Goal: Task Accomplishment & Management: Use online tool/utility

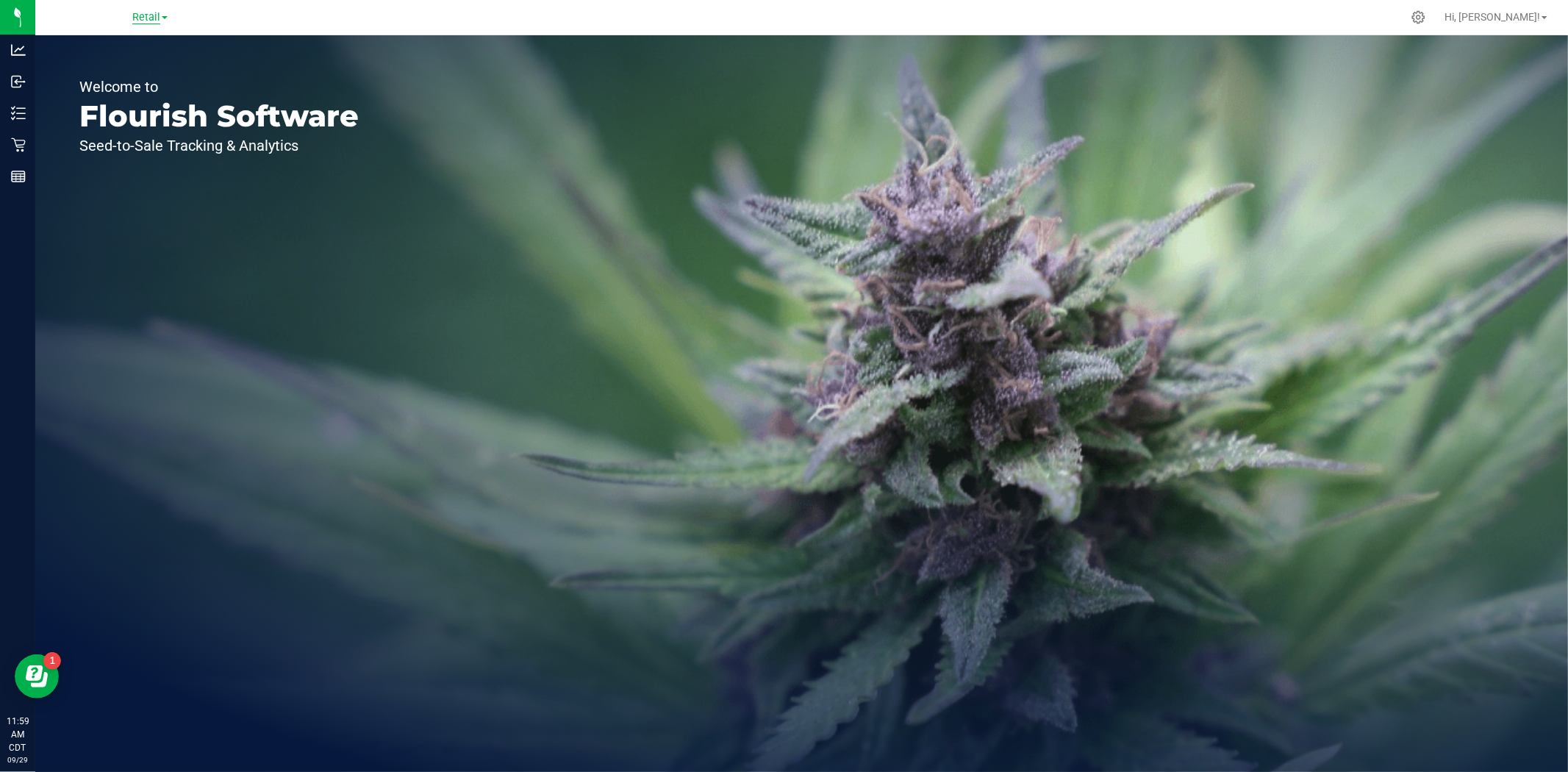
click at [136, 22] on span "Retail" at bounding box center [146, 18] width 28 height 14
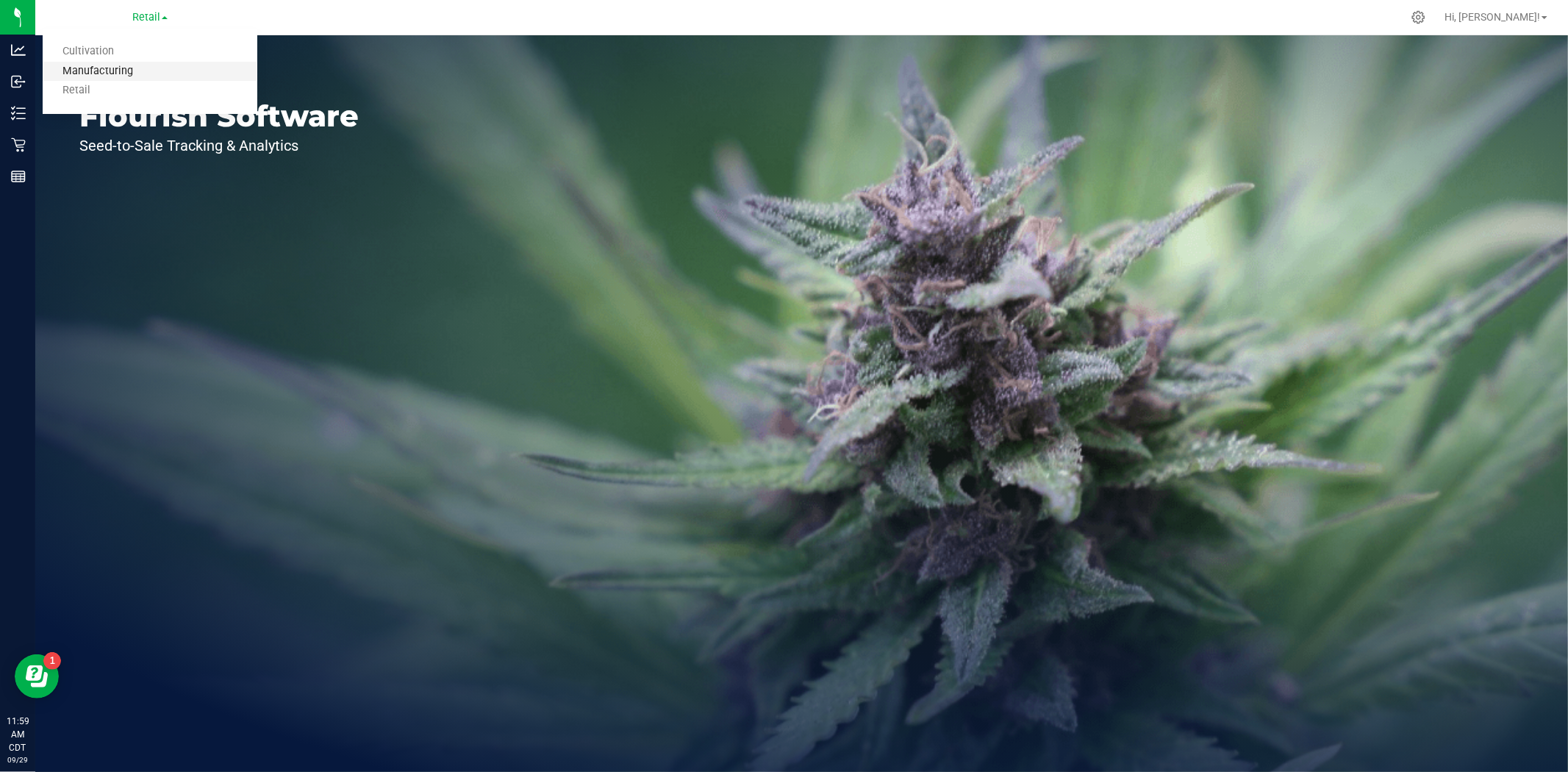
click at [140, 73] on link "Manufacturing" at bounding box center [149, 71] width 215 height 20
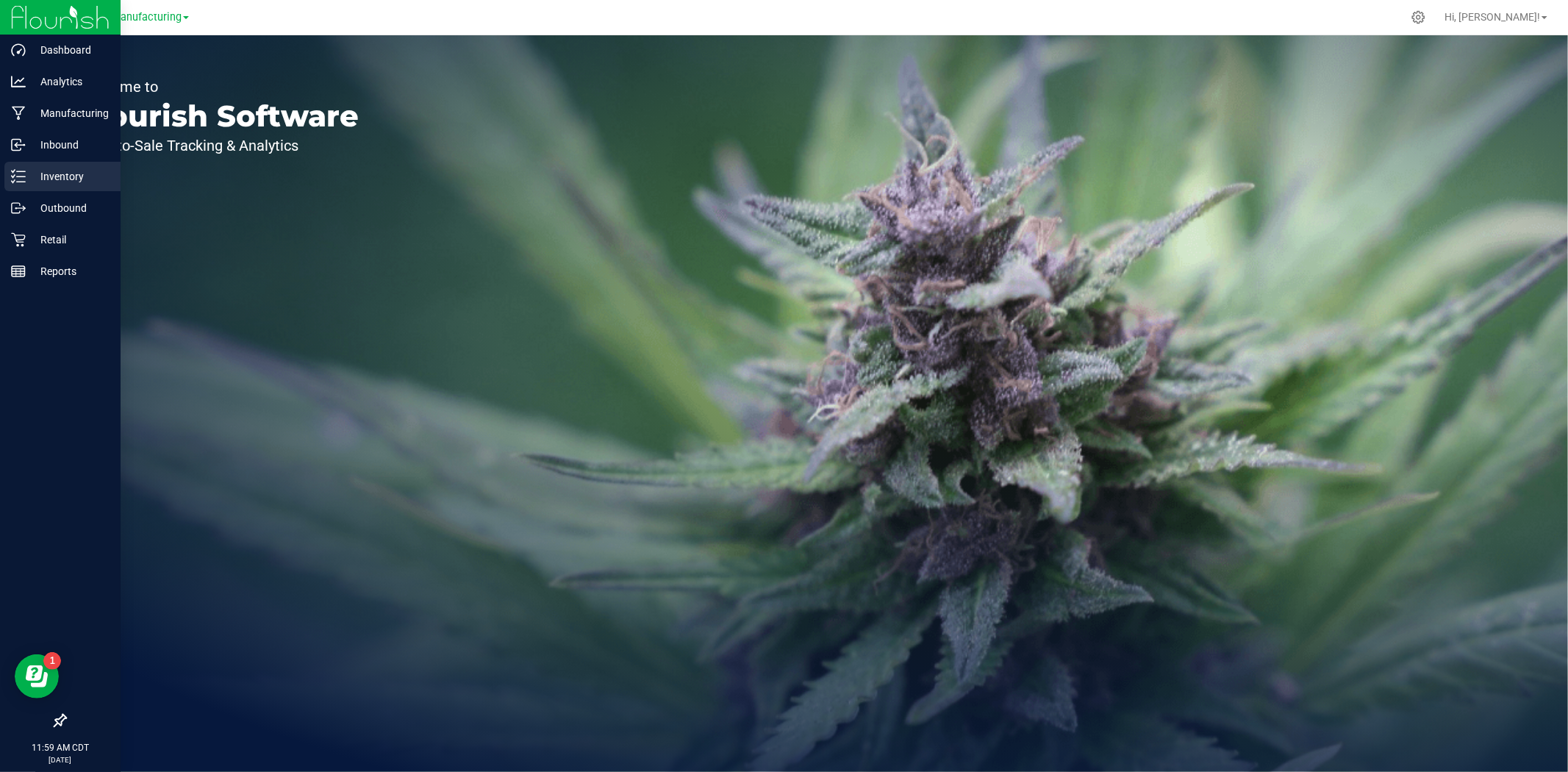
click at [26, 176] on p "Inventory" at bounding box center [69, 176] width 89 height 18
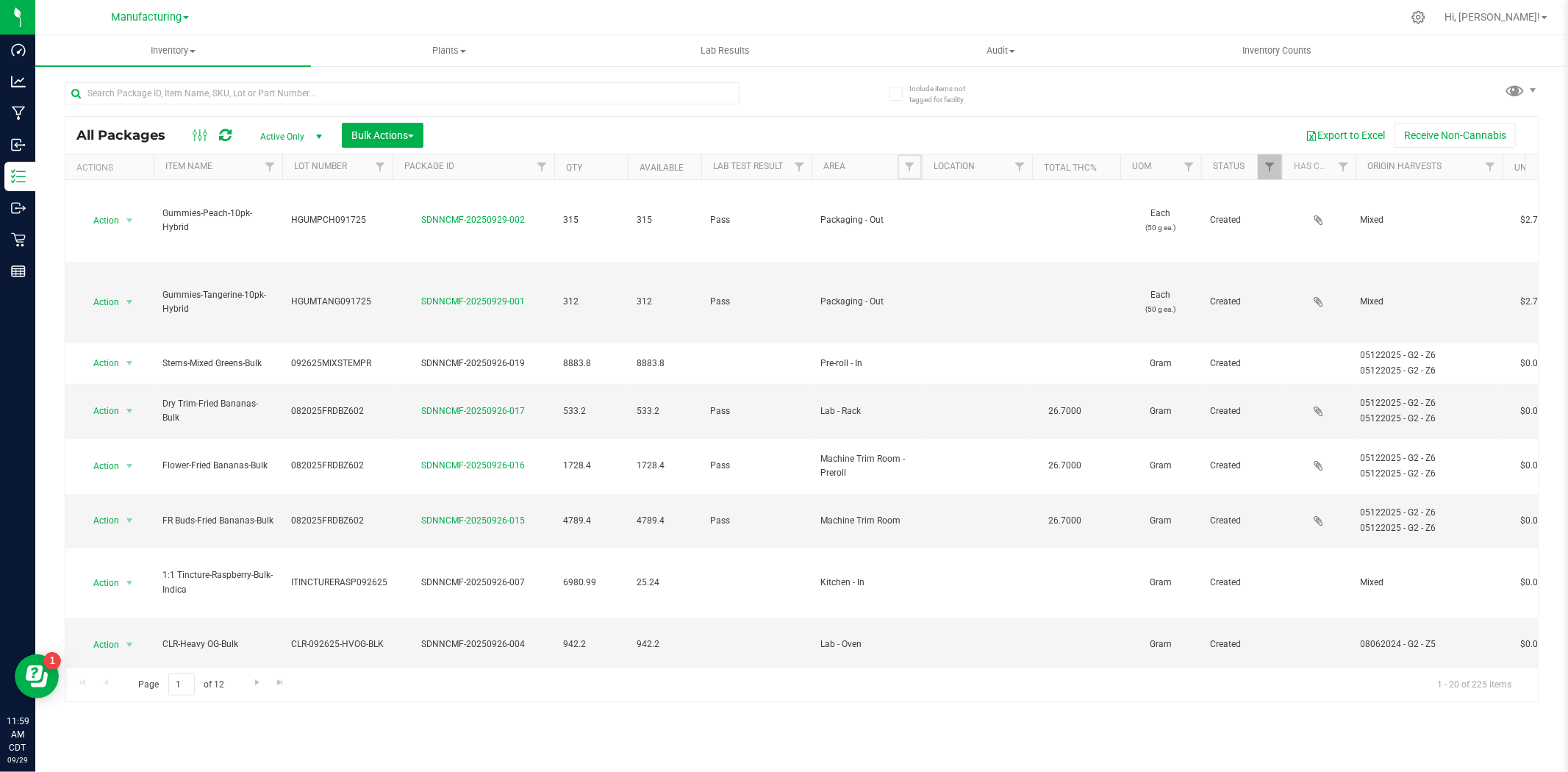
click at [906, 163] on span "Filter" at bounding box center [909, 167] width 12 height 12
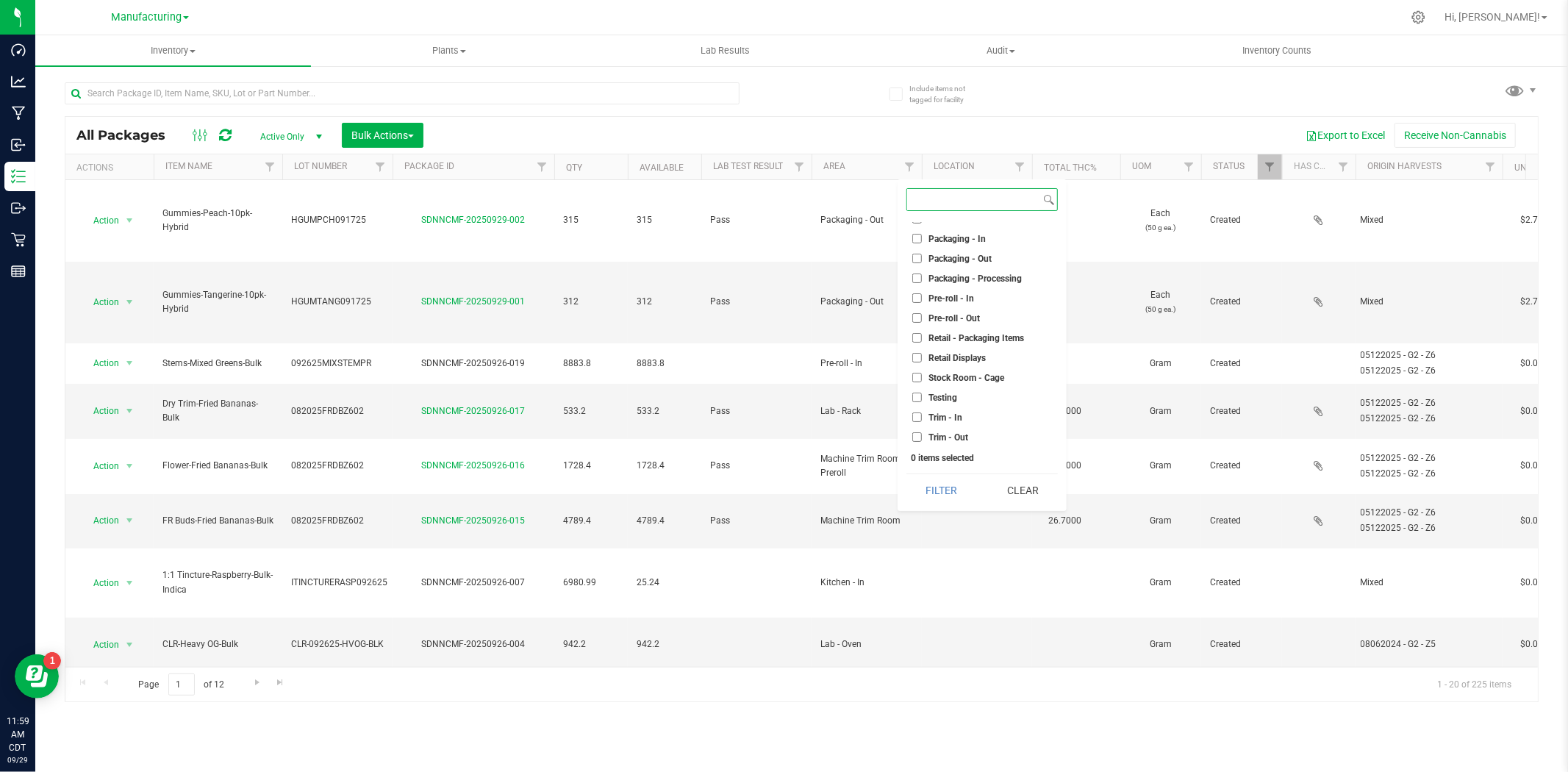
scroll to position [409, 0]
click at [976, 259] on span "Packaging - Out" at bounding box center [959, 258] width 63 height 9
click at [922, 259] on input "Packaging - Out" at bounding box center [917, 258] width 10 height 10
checkbox input "true"
click at [957, 494] on button "Filter" at bounding box center [942, 490] width 70 height 33
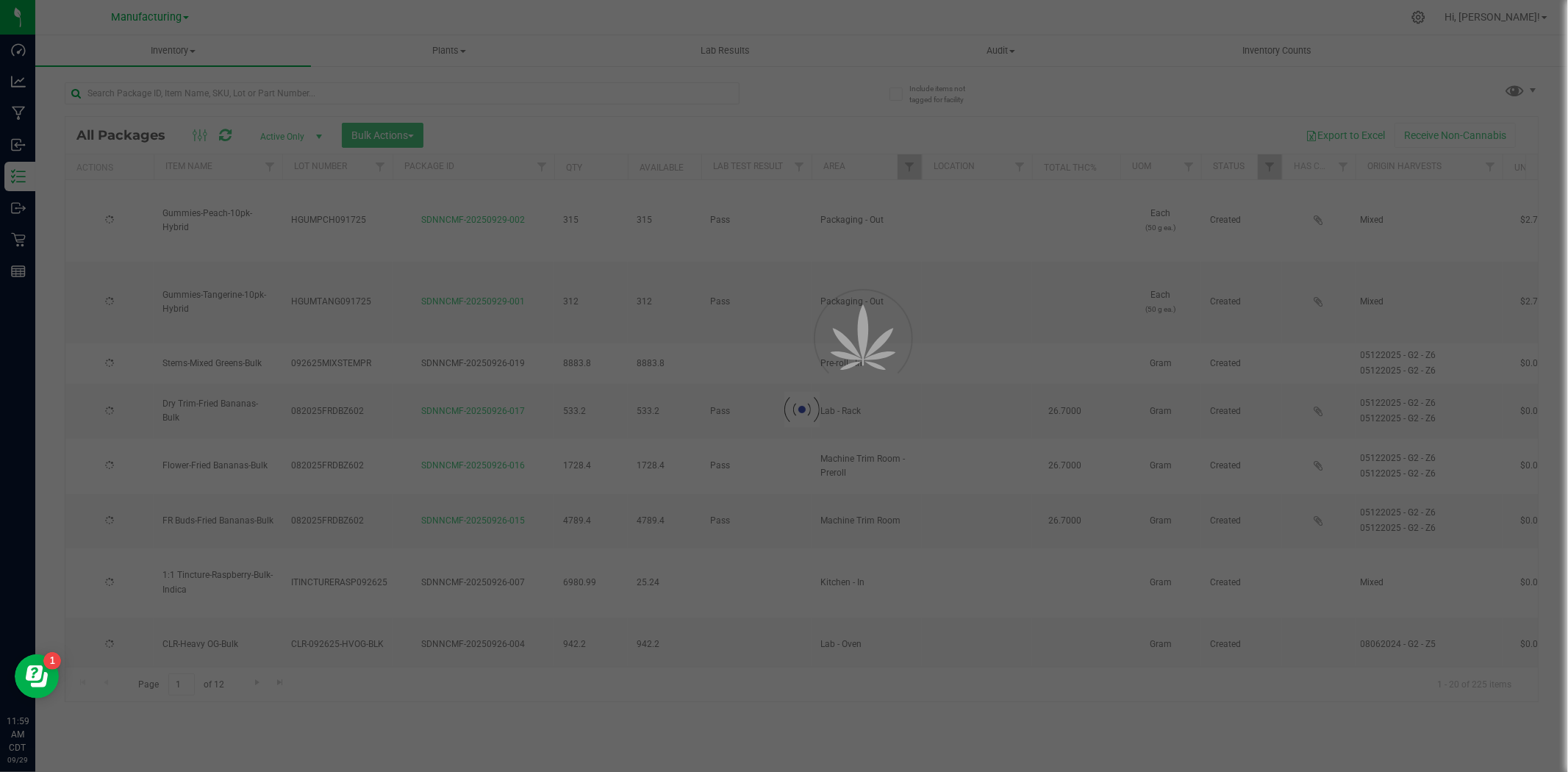
type input "[DATE]"
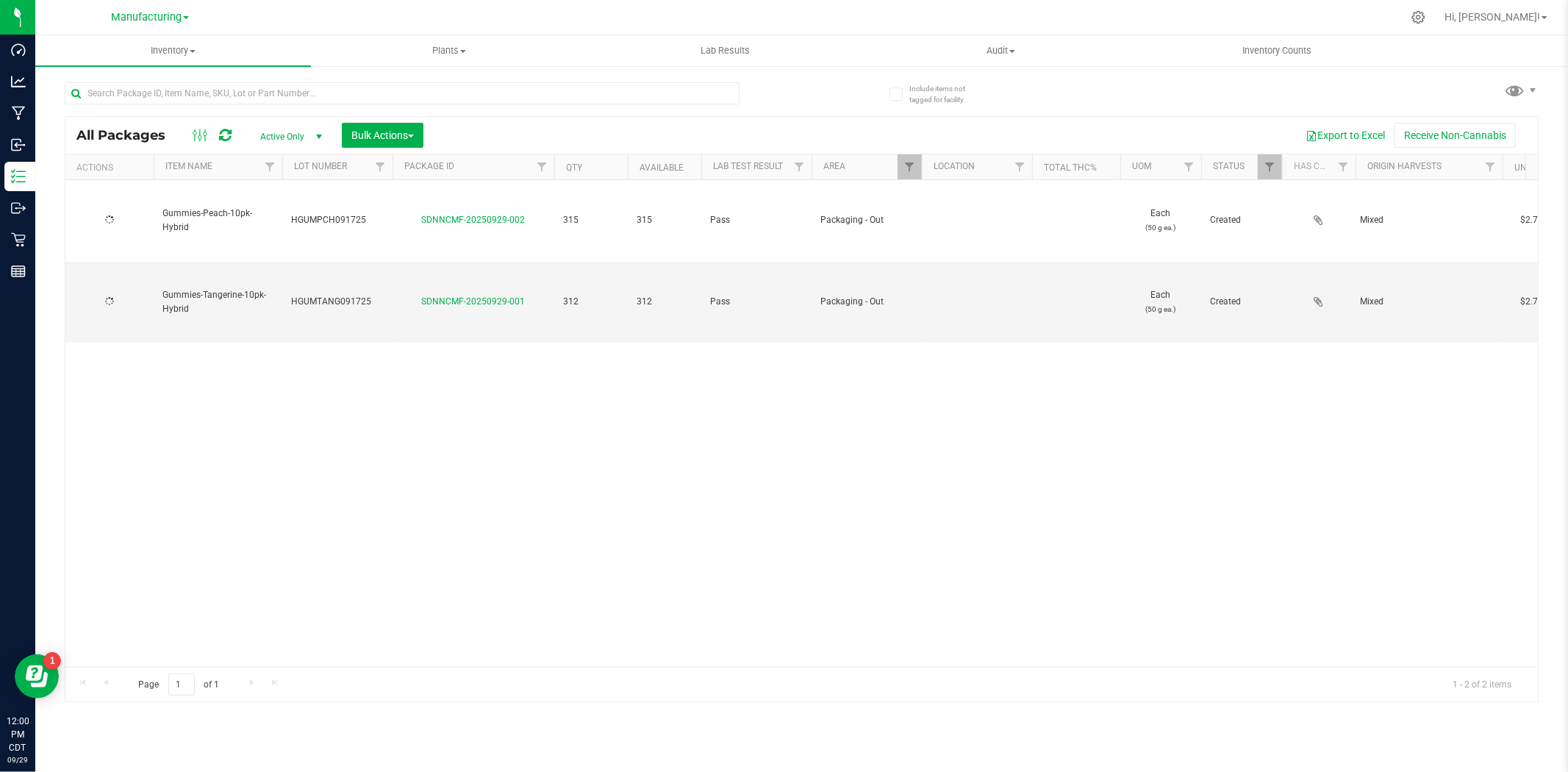
type input "[DATE]"
